Goal: Task Accomplishment & Management: Complete application form

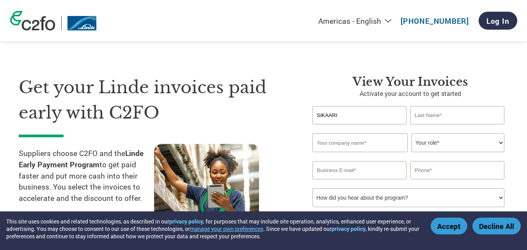
type input "SIKAARI"
click at [432, 110] on input "text" at bounding box center [457, 115] width 94 height 18
type input "SRINIVAS"
click at [343, 141] on input "text" at bounding box center [360, 142] width 95 height 19
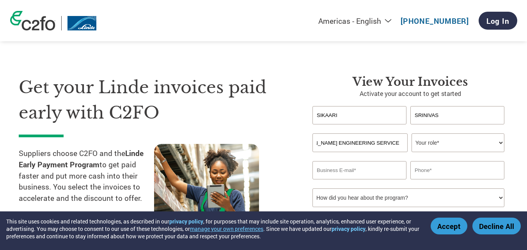
type input "[PERSON_NAME] ENGINEERING SERVICE"
click at [444, 139] on select "Your role* CFO Controller Credit Manager Finance Director Treasurer CEO Preside…" at bounding box center [458, 142] width 93 height 19
select select "OTHER"
click at [412, 133] on select "Your role* CFO Controller Credit Manager Finance Director Treasurer CEO Preside…" at bounding box center [458, 142] width 93 height 19
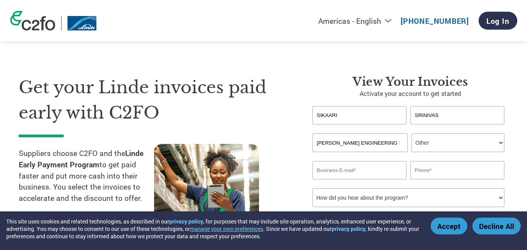
click at [394, 163] on input "email" at bounding box center [360, 170] width 94 height 18
type input "[EMAIL_ADDRESS][DOMAIN_NAME]"
click at [464, 165] on input "text" at bounding box center [457, 170] width 94 height 18
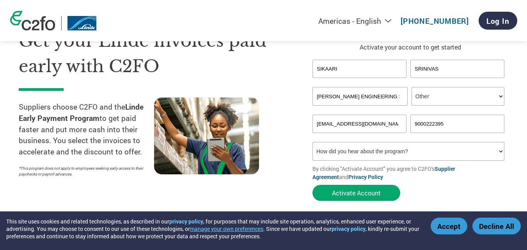
scroll to position [71, 0]
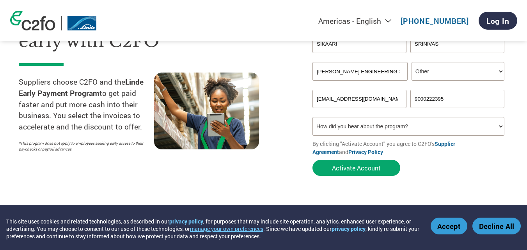
type input "9000222395"
click at [433, 128] on select "How did you hear about the program? Received a letter Email Social Media Online…" at bounding box center [409, 126] width 192 height 19
select select "Email"
click at [313, 117] on select "How did you hear about the program? Received a letter Email Social Media Online…" at bounding box center [409, 126] width 192 height 19
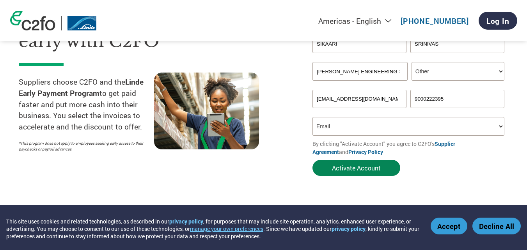
click at [363, 169] on button "Activate Account" at bounding box center [357, 168] width 88 height 16
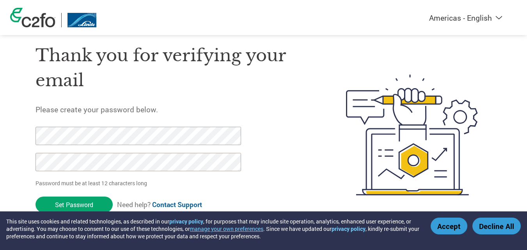
scroll to position [27, 0]
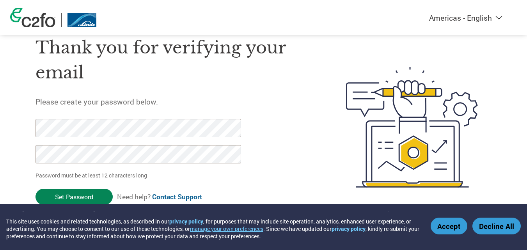
click at [78, 199] on input "Set Password" at bounding box center [74, 197] width 77 height 16
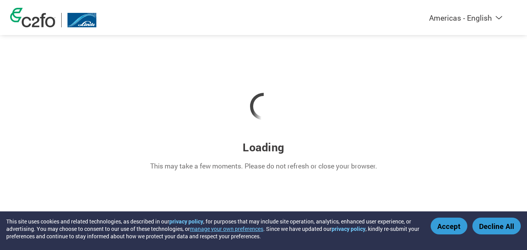
scroll to position [0, 0]
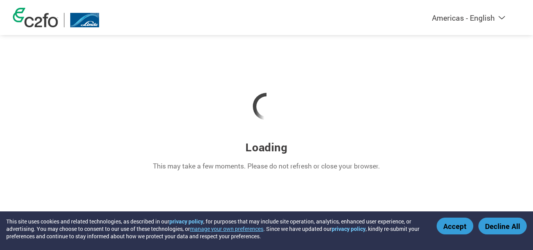
click at [454, 229] on button "Accept" at bounding box center [455, 226] width 37 height 17
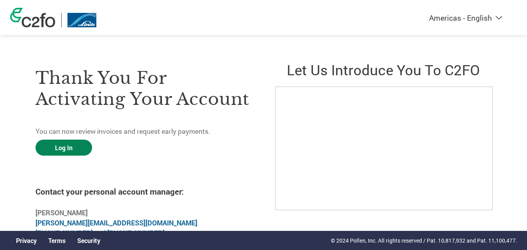
click at [76, 144] on link "Log In" at bounding box center [64, 148] width 57 height 16
